Goal: Navigation & Orientation: Find specific page/section

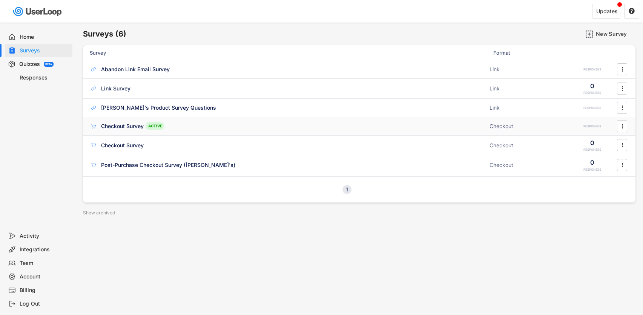
click at [125, 126] on div "Checkout Survey" at bounding box center [122, 126] width 43 height 8
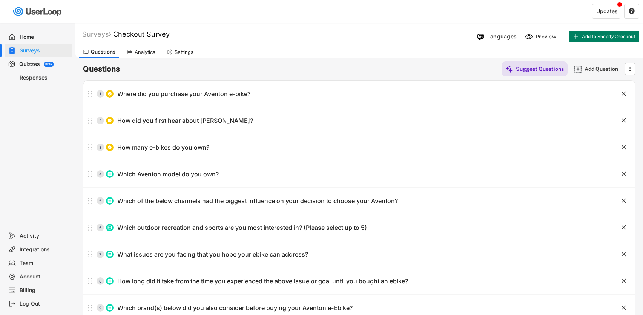
click at [145, 53] on div "Analytics" at bounding box center [145, 52] width 21 height 6
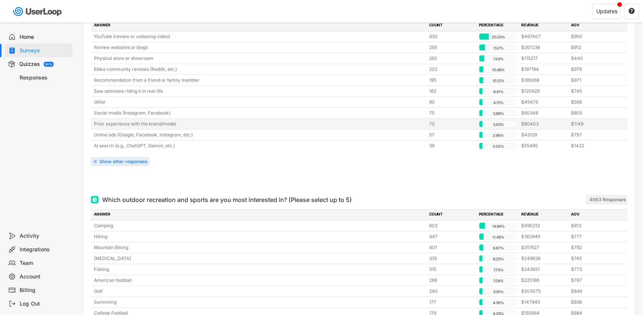
scroll to position [762, 0]
